Goal: Navigation & Orientation: Understand site structure

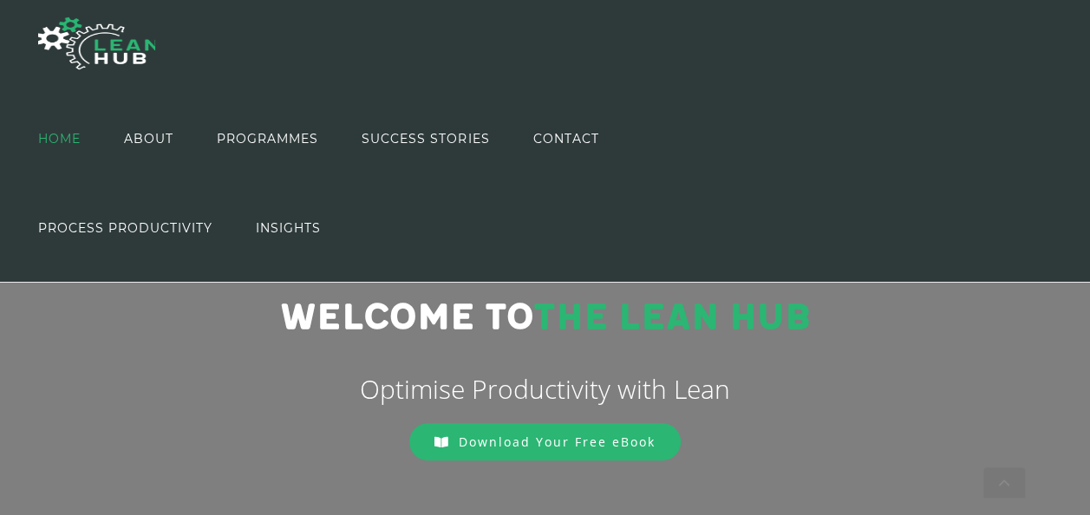
scroll to position [76, 0]
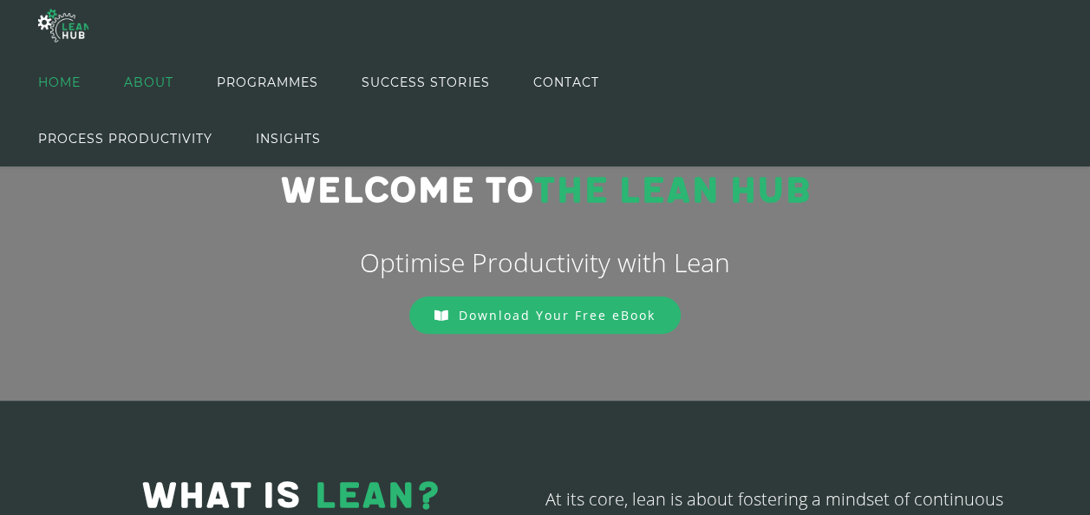
click at [172, 82] on span "ABOUT" at bounding box center [148, 82] width 49 height 78
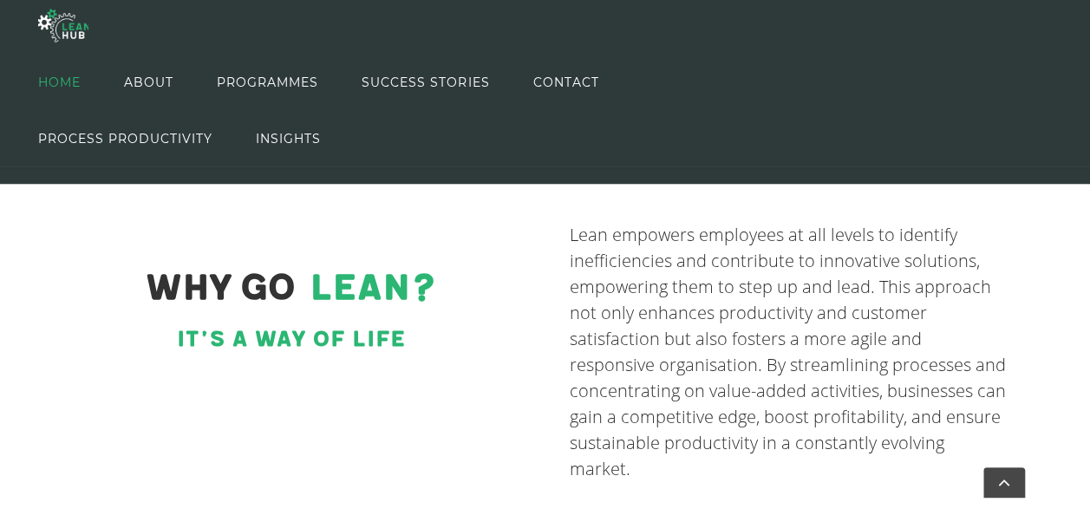
scroll to position [846, 0]
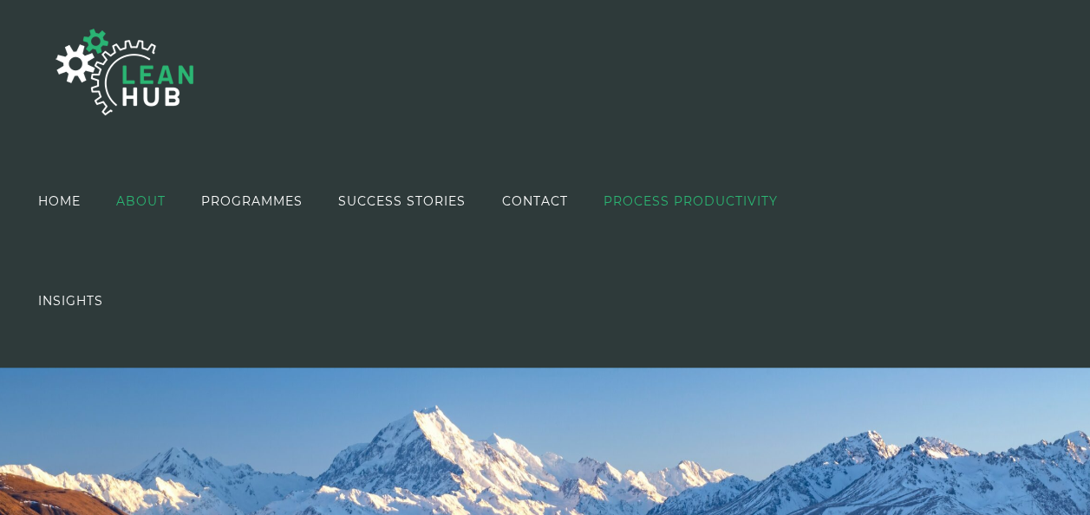
click at [710, 204] on span "PROCESS PRODUCTIVITY" at bounding box center [690, 201] width 174 height 12
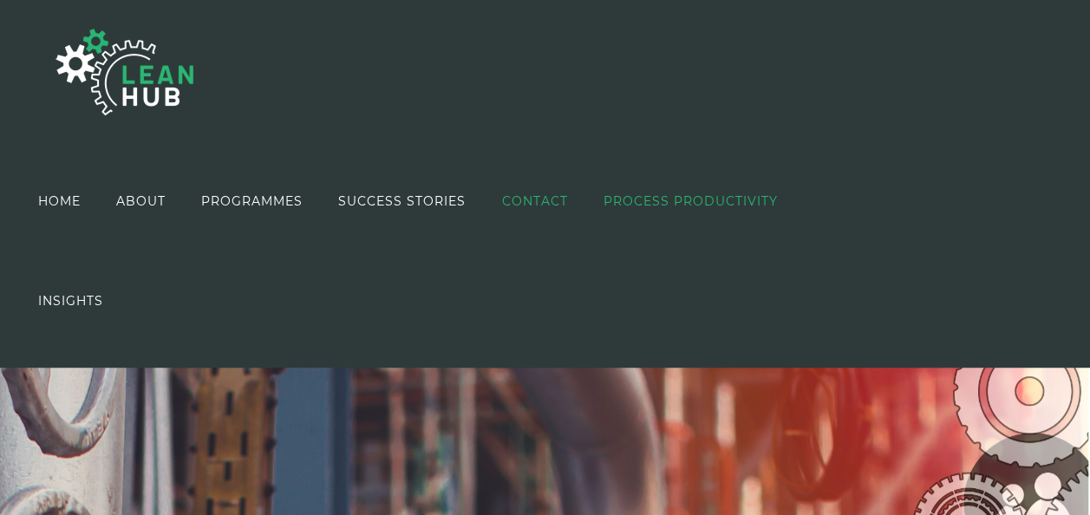
click at [517, 197] on span "CONTACT" at bounding box center [534, 201] width 66 height 12
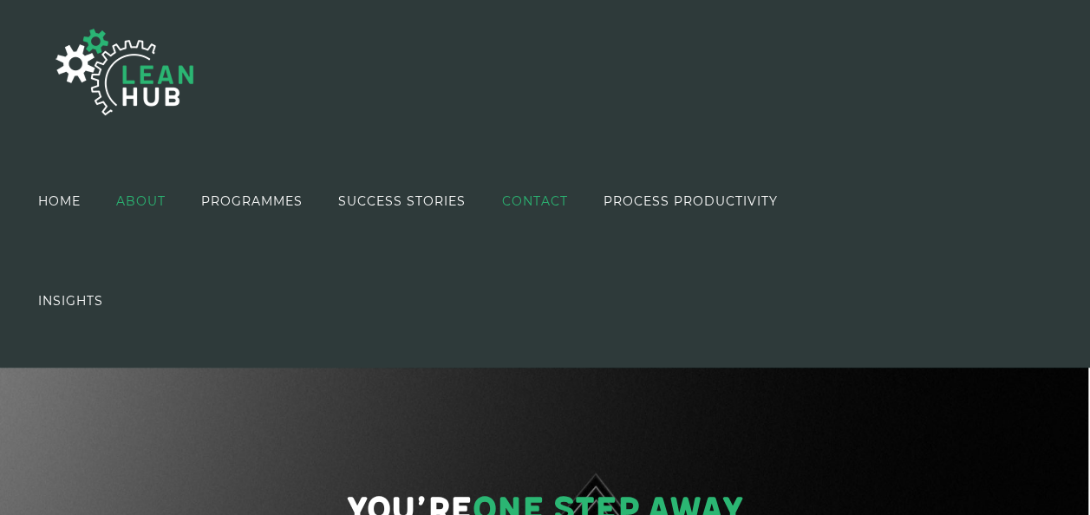
click at [144, 195] on span "ABOUT" at bounding box center [140, 201] width 49 height 12
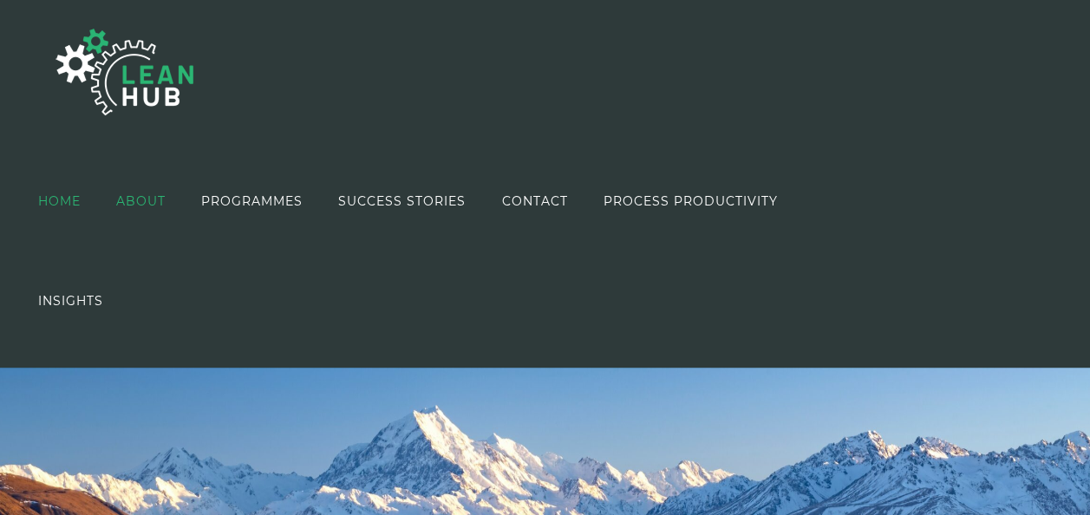
click at [57, 200] on span "HOME" at bounding box center [59, 201] width 43 height 12
